Goal: Task Accomplishment & Management: Complete application form

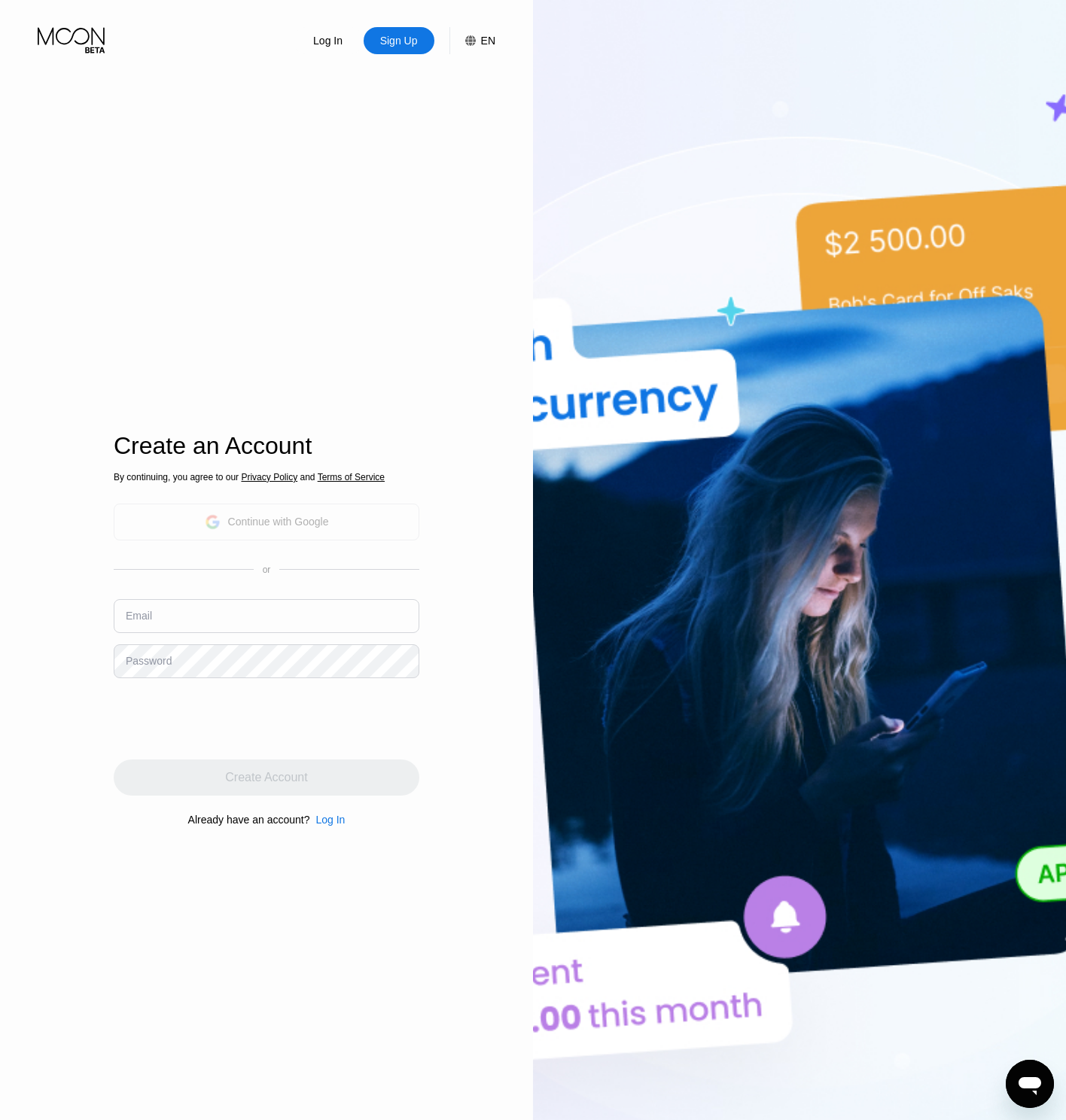
click at [271, 510] on div "Continue with Google" at bounding box center [267, 522] width 306 height 37
click at [275, 514] on div "Continue with Google" at bounding box center [267, 522] width 124 height 23
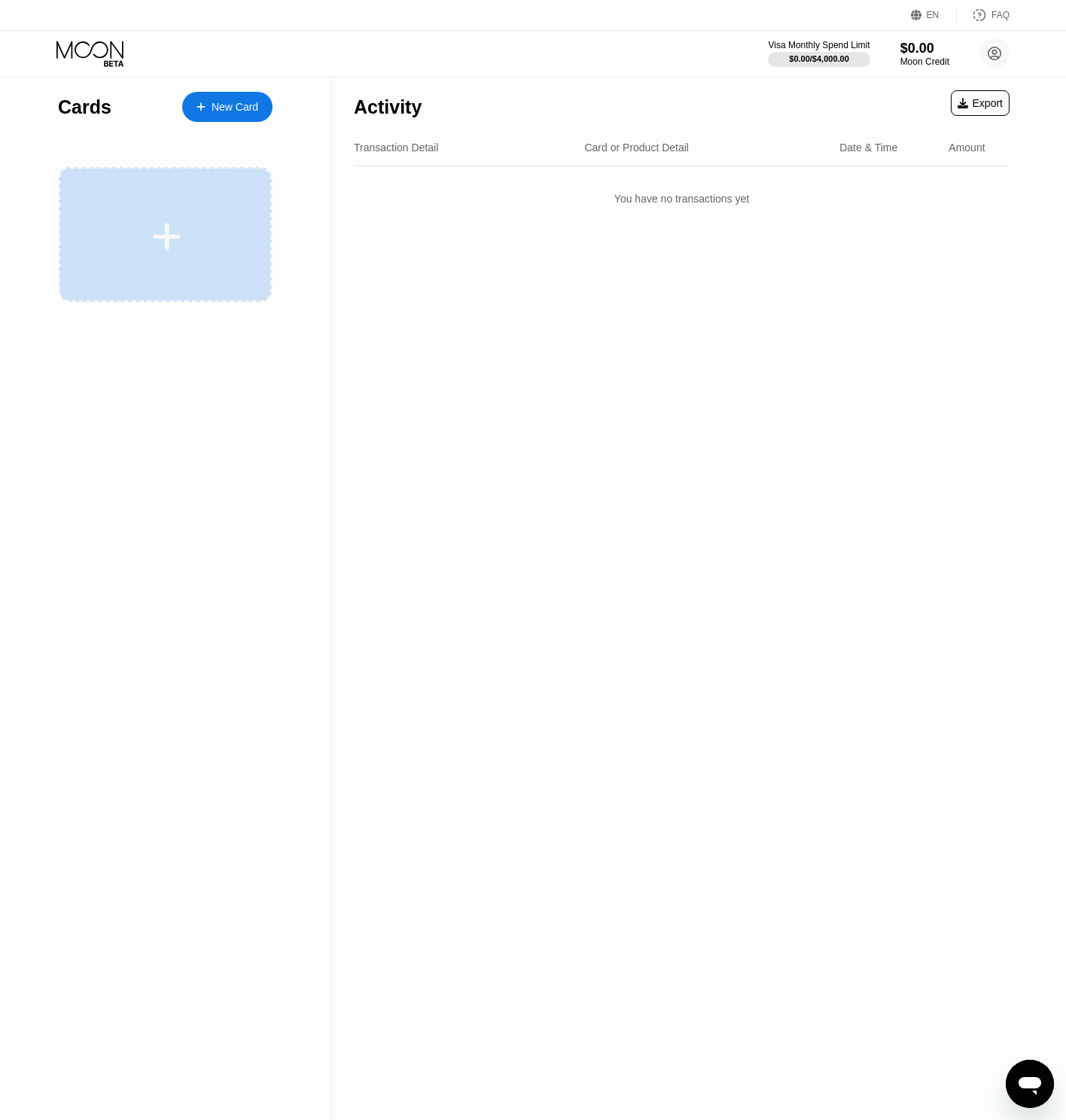
click at [174, 218] on div at bounding box center [165, 234] width 213 height 135
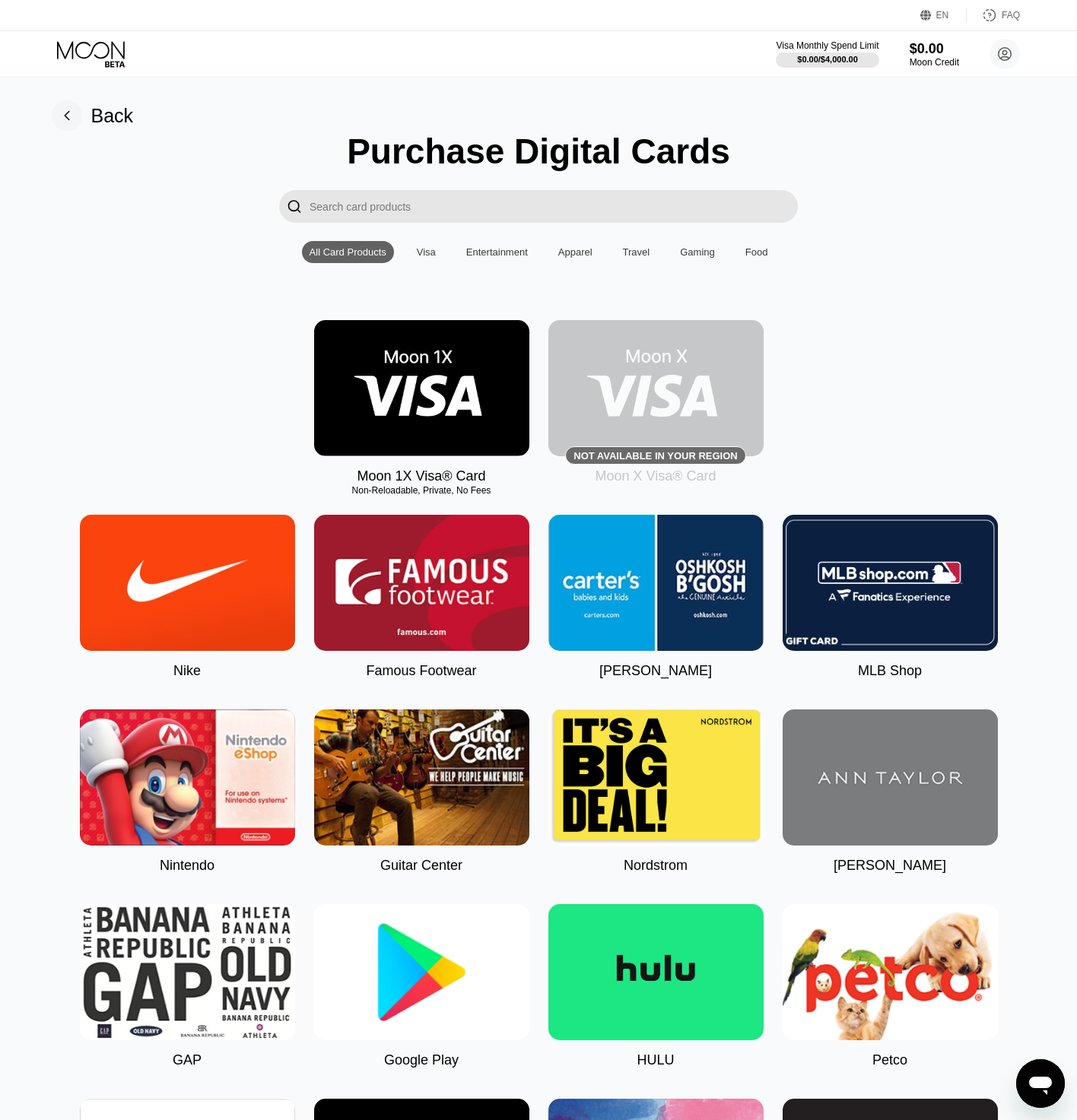
click at [450, 392] on img at bounding box center [422, 388] width 215 height 136
